Goal: Task Accomplishment & Management: Manage account settings

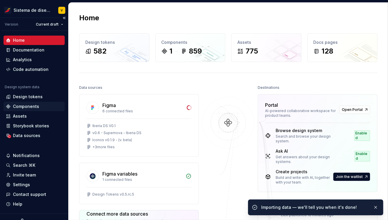
click at [22, 106] on div "Components" at bounding box center [26, 107] width 26 height 6
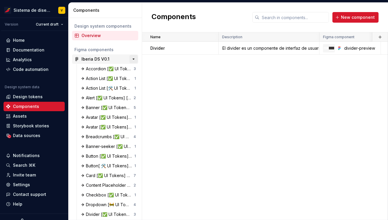
click at [134, 59] on button "button" at bounding box center [134, 59] width 8 height 8
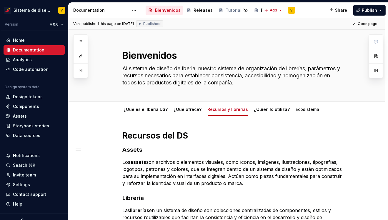
scroll to position [219, 0]
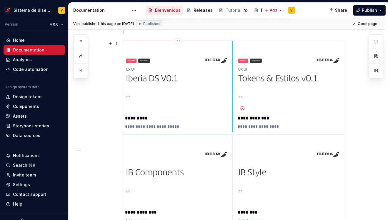
click at [179, 106] on img at bounding box center [177, 78] width 105 height 70
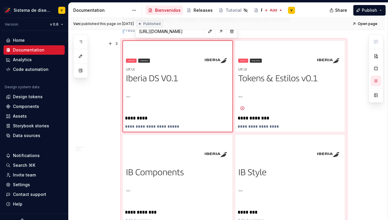
click at [94, 100] on div "**********" at bounding box center [227, 108] width 317 height 422
click at [181, 40] on html "Sistema de diseño Iberia V Version v 0.6 Home Documentation Analytics Code auto…" at bounding box center [194, 110] width 388 height 220
click at [100, 92] on html "Sistema de diseño Iberia V Version v 0.6 Home Documentation Analytics Code auto…" at bounding box center [194, 110] width 388 height 220
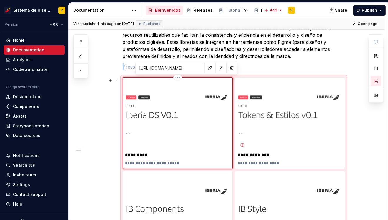
scroll to position [182, 0]
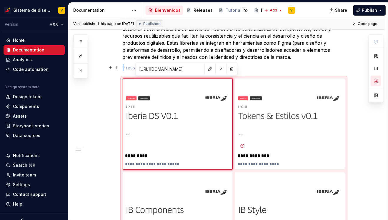
click at [154, 70] on input "https://www.figma.com/design/P5olhzvzgNOm8hPuWfpteZ/Iberia-DS-V0.2.4?node-id=0-…" at bounding box center [170, 69] width 67 height 11
click at [206, 68] on button "button" at bounding box center [210, 69] width 8 height 8
type textarea "*"
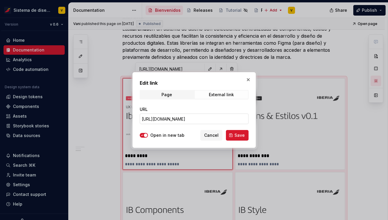
click at [161, 117] on input "https://www.figma.com/design/P5olhzvzgNOm8hPuWfpteZ/Iberia-DS-V0.2.4?node-id=0-…" at bounding box center [194, 119] width 109 height 11
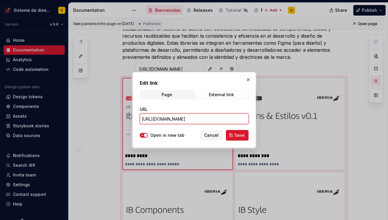
click at [161, 117] on input "https://www.figma.com/design/P5olhzvzgNOm8hPuWfpteZ/Iberia-DS-V0.2.4?node-id=0-…" at bounding box center [194, 119] width 109 height 11
paste input "NCSwxMHTbORklADAboQ6tl/Iberia-DS-V0.1?node-id=8-8495&t=ysFASfPRiHB66SXg"
type input "https://www.figma.com/design/NCSwxMHTbORklADAboQ6tl/Iberia-DS-V0.1?node-id=8-84…"
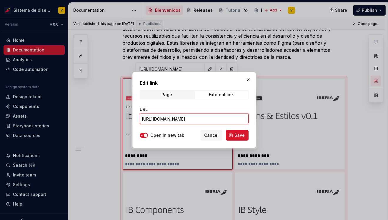
scroll to position [0, 127]
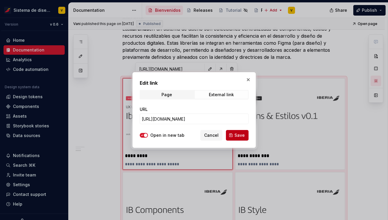
click at [240, 135] on span "Save" at bounding box center [240, 135] width 10 height 6
type textarea "*"
type input "https://www.figma.com/design/NCSwxMHTbORklADAboQ6tl/Iberia-DS-V0.1?node-id=8-84…"
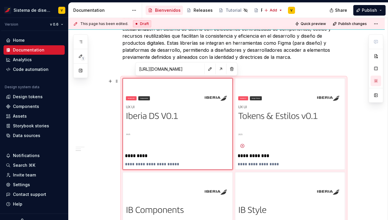
type textarea "*"
click at [92, 111] on div "**********" at bounding box center [227, 146] width 317 height 422
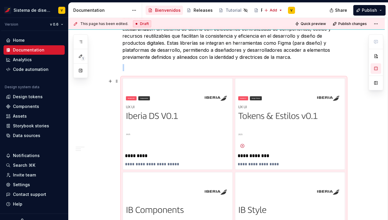
scroll to position [242, 0]
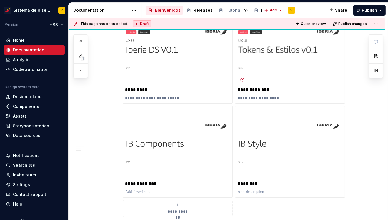
scroll to position [224, 0]
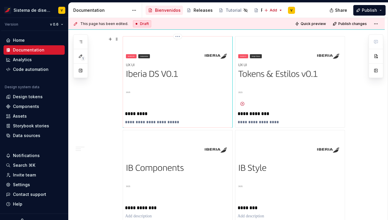
click at [160, 122] on p "**********" at bounding box center [177, 122] width 105 height 6
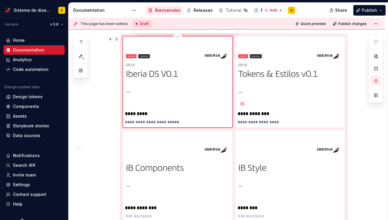
click at [181, 122] on p "**********" at bounding box center [177, 122] width 105 height 6
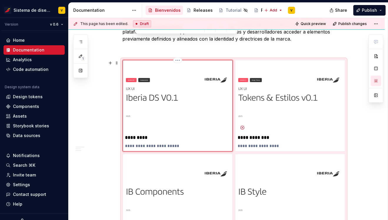
scroll to position [173, 0]
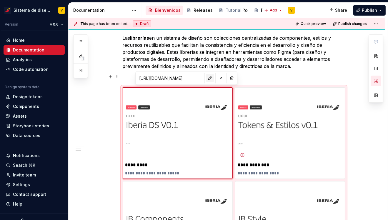
click at [206, 78] on button "button" at bounding box center [210, 78] width 8 height 8
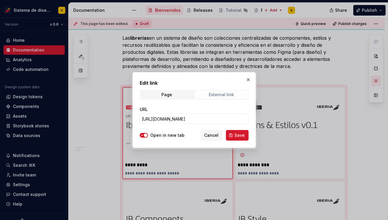
click at [221, 95] on div "External link" at bounding box center [221, 94] width 25 height 5
click at [169, 94] on div "Page" at bounding box center [167, 94] width 11 height 5
click at [206, 136] on span "Cancel" at bounding box center [211, 135] width 14 height 6
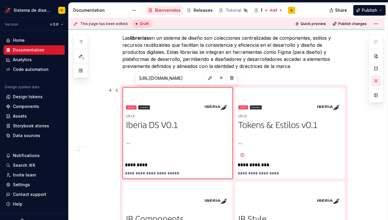
click at [100, 141] on div "**********" at bounding box center [227, 155] width 317 height 422
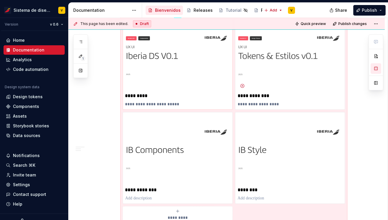
click at [176, 93] on p "*********" at bounding box center [177, 96] width 105 height 6
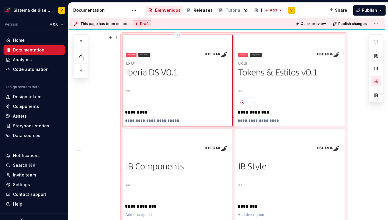
scroll to position [204, 0]
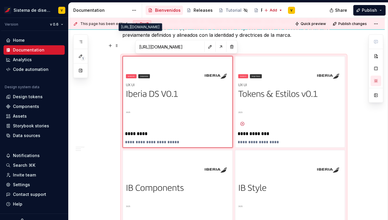
click at [178, 45] on input "https://www.figma.com/design/NCSwxMHTbORklADAboQ6tl/Iberia-DS-V0.1?node-id=8-84…" at bounding box center [170, 47] width 67 height 11
click at [206, 47] on button "button" at bounding box center [210, 47] width 8 height 8
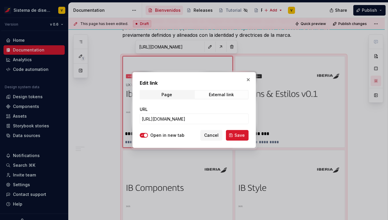
type textarea "*"
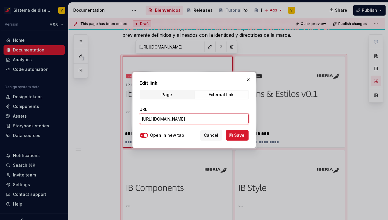
click at [172, 120] on input "https://www.figma.com/design/NCSwxMHTbORklADAboQ6tl/Iberia-DS-V0.1?node-id=8-84…" at bounding box center [194, 119] width 109 height 11
paste input "7"
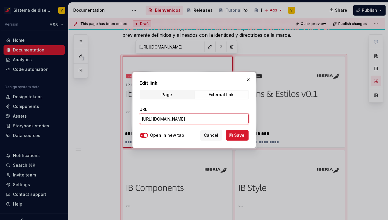
scroll to position [0, 128]
type input "https://www.figma.com/design/NCSwxMHTbORklADAboQ6tl/Iberia-DS-V0.7?node-id=8-84…"
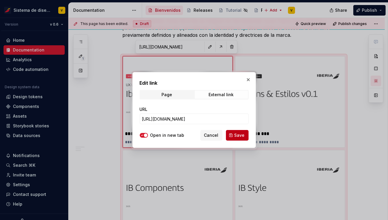
click at [241, 136] on span "Save" at bounding box center [240, 135] width 10 height 6
type textarea "*"
type input "https://www.figma.com/design/NCSwxMHTbORklADAboQ6tl/Iberia-DS-V0.7?node-id=8-84…"
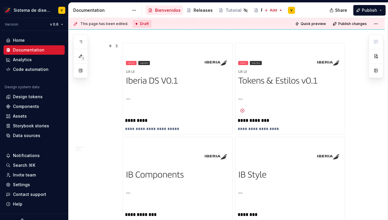
scroll to position [218, 0]
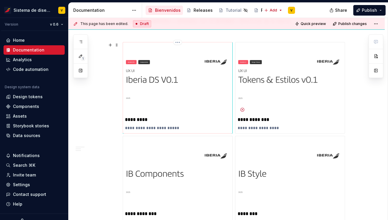
click at [157, 128] on p "**********" at bounding box center [177, 128] width 105 height 6
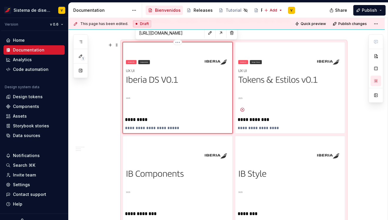
click at [157, 128] on p "**********" at bounding box center [177, 128] width 105 height 6
click at [206, 32] on button "button" at bounding box center [210, 33] width 8 height 8
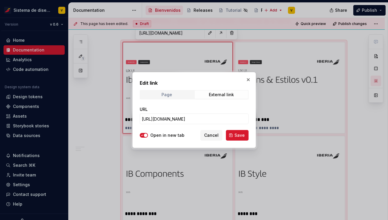
click at [171, 95] on div "Page" at bounding box center [167, 94] width 11 height 5
click at [212, 94] on div "External link" at bounding box center [221, 94] width 25 height 5
click at [247, 80] on button "button" at bounding box center [248, 80] width 8 height 8
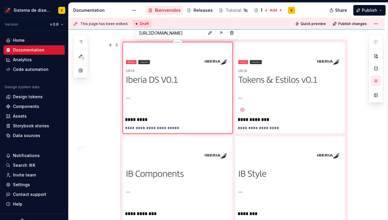
click at [163, 126] on p "**********" at bounding box center [177, 128] width 105 height 6
type textarea "*"
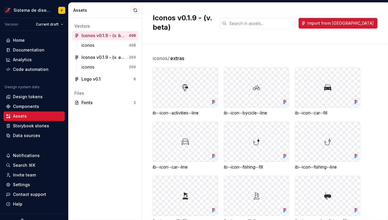
click at [108, 8] on html "Sistema de diseño Iberia V Version Current draft Home Documentation Analytics C…" at bounding box center [194, 110] width 388 height 220
click at [45, 26] on html "Sistema de diseño Iberia V Version Current draft Home Documentation Analytics C…" at bounding box center [194, 110] width 388 height 220
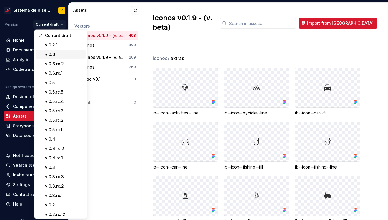
click at [61, 54] on div "v 0.6" at bounding box center [64, 55] width 38 height 6
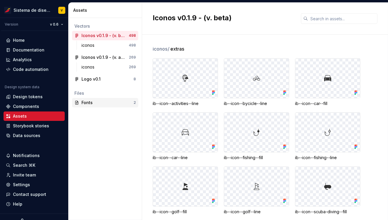
click at [96, 103] on div "Fonts" at bounding box center [108, 103] width 52 height 6
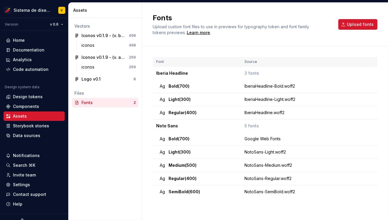
click at [89, 102] on div "Fonts" at bounding box center [108, 103] width 52 height 6
click at [19, 183] on div "Settings" at bounding box center [21, 185] width 17 height 6
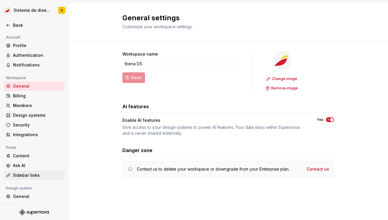
click at [19, 174] on div "Sidebar links" at bounding box center [37, 176] width 49 height 6
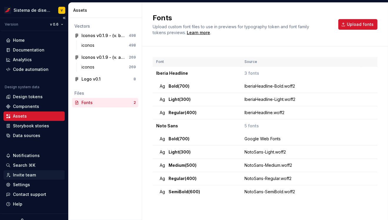
click at [22, 174] on div "Invite team" at bounding box center [24, 175] width 23 height 6
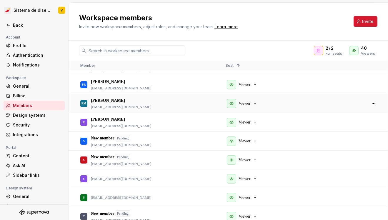
scroll to position [642, 0]
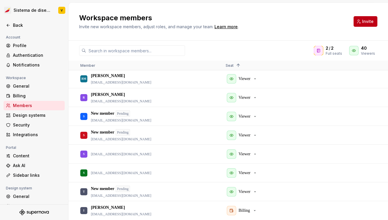
click at [366, 22] on span "Invite" at bounding box center [367, 22] width 11 height 6
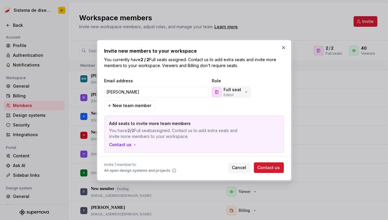
click at [245, 94] on icon "button" at bounding box center [246, 92] width 5 height 5
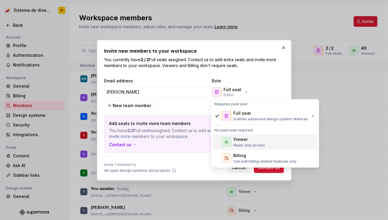
click at [246, 139] on div "Viewer" at bounding box center [240, 140] width 14 height 6
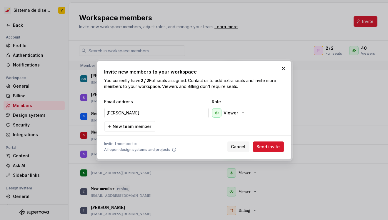
click at [134, 114] on input "sandra" at bounding box center [157, 113] width 104 height 11
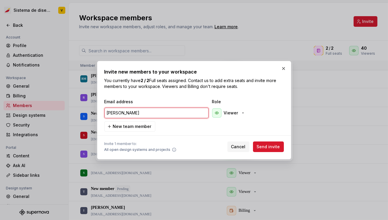
click at [113, 114] on input "sandra" at bounding box center [157, 113] width 104 height 11
paste input "Sanga.sgomez@iberia.es"
type input "Sanga.sgomez@iberia.es"
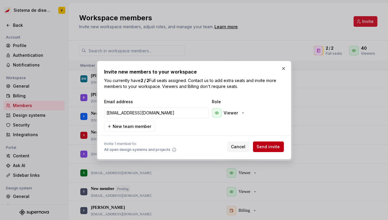
click at [266, 146] on span "Send invite" at bounding box center [268, 147] width 23 height 6
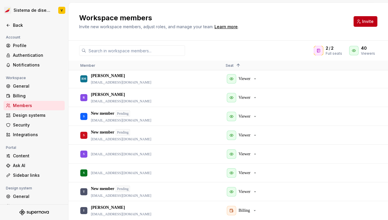
click at [363, 20] on button "Invite" at bounding box center [366, 21] width 24 height 11
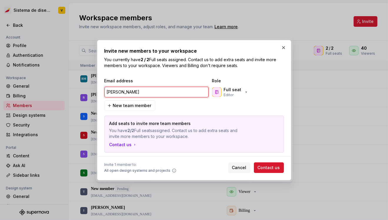
click at [106, 93] on input "miguel" at bounding box center [157, 92] width 104 height 11
paste input "TOB.mcuenca@iberia.es"
type input "TOB.mcuenca@iberia.es"
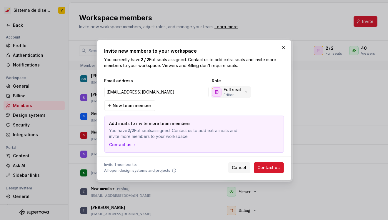
click at [236, 92] on p "Full seat" at bounding box center [233, 90] width 18 height 6
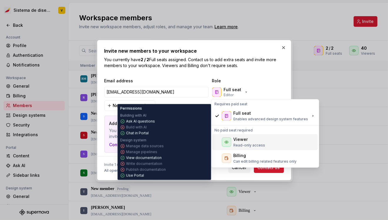
click at [235, 138] on div "Viewer" at bounding box center [240, 140] width 14 height 6
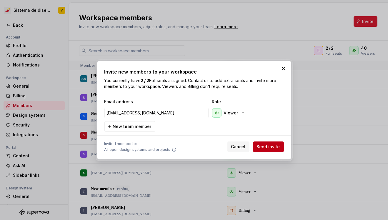
click at [261, 148] on span "Send invite" at bounding box center [268, 147] width 23 height 6
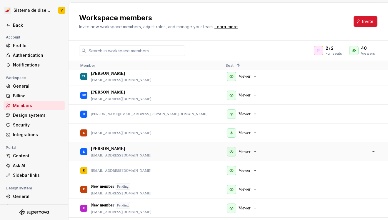
scroll to position [120, 0]
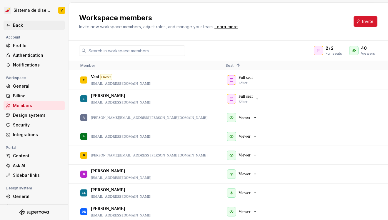
click at [16, 24] on div "Back" at bounding box center [37, 25] width 49 height 6
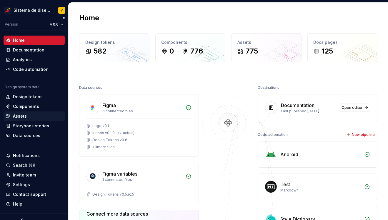
click at [20, 117] on div "Assets" at bounding box center [20, 116] width 14 height 6
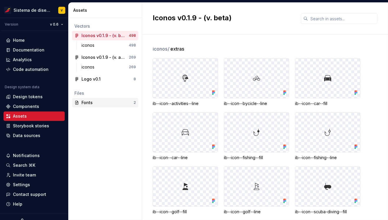
click at [87, 102] on div "Fonts" at bounding box center [108, 103] width 52 height 6
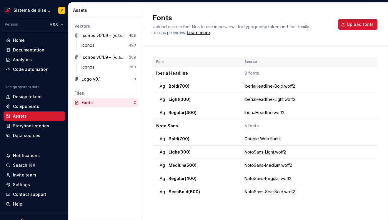
click at [103, 103] on div "Fonts" at bounding box center [108, 103] width 52 height 6
click at [22, 136] on div "Data sources" at bounding box center [26, 136] width 27 height 6
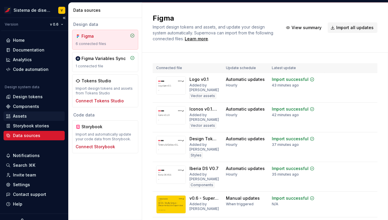
click at [25, 117] on div "Assets" at bounding box center [20, 116] width 14 height 6
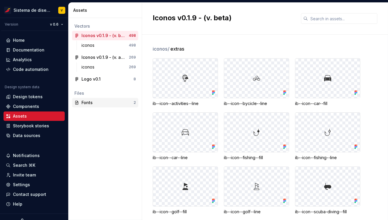
click at [91, 105] on div "Fonts" at bounding box center [108, 103] width 52 height 6
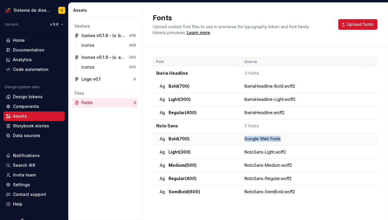
drag, startPoint x: 245, startPoint y: 139, endPoint x: 293, endPoint y: 139, distance: 48.6
click at [293, 139] on div "Google Web Fonts" at bounding box center [303, 139] width 117 height 6
click at [308, 194] on div "NotoSans-SemiBold.woff2" at bounding box center [303, 192] width 117 height 6
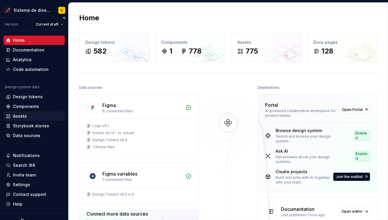
click at [18, 116] on div "Assets" at bounding box center [20, 116] width 14 height 6
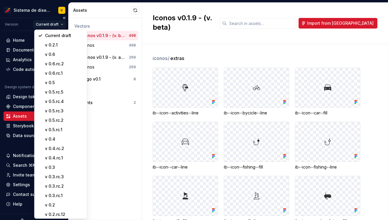
click at [56, 23] on html "Sistema de diseño Iberia V Version Current draft Home Documentation Analytics C…" at bounding box center [194, 110] width 388 height 220
click at [57, 55] on div "v 0.6" at bounding box center [64, 55] width 38 height 6
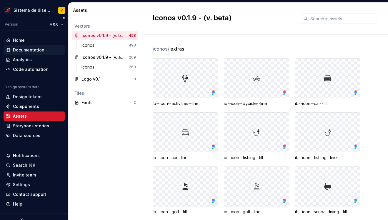
click at [21, 48] on div "Documentation" at bounding box center [29, 50] width 32 height 6
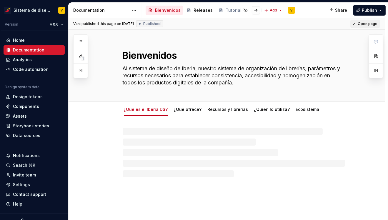
click at [370, 22] on span "Open page" at bounding box center [368, 23] width 20 height 5
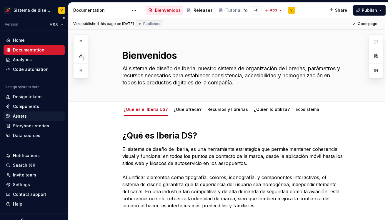
type textarea "*"
click at [22, 117] on div "Assets" at bounding box center [20, 116] width 14 height 6
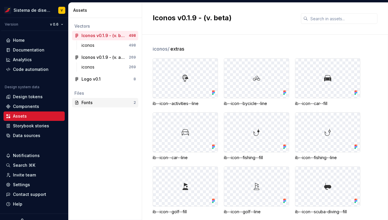
click at [83, 102] on div "Fonts" at bounding box center [108, 103] width 52 height 6
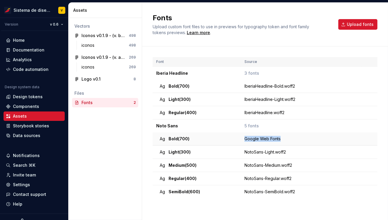
drag, startPoint x: 245, startPoint y: 139, endPoint x: 300, endPoint y: 139, distance: 55.1
click at [300, 139] on div "Google Web Fonts" at bounding box center [303, 139] width 117 height 6
copy div "Google Web Fonts"
